Goal: Check status

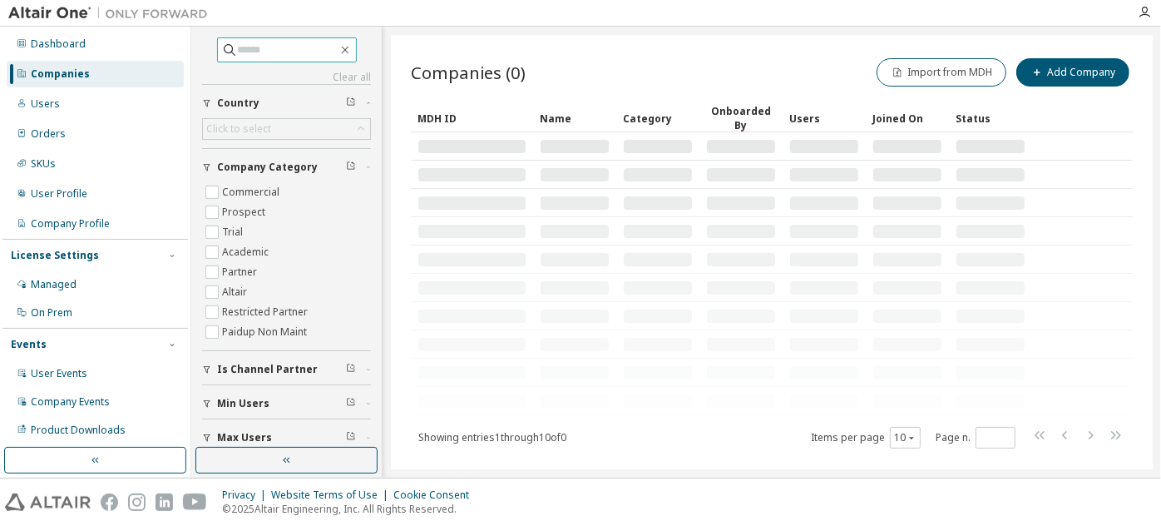
click at [303, 44] on input "text" at bounding box center [288, 50] width 100 height 17
paste input "**********"
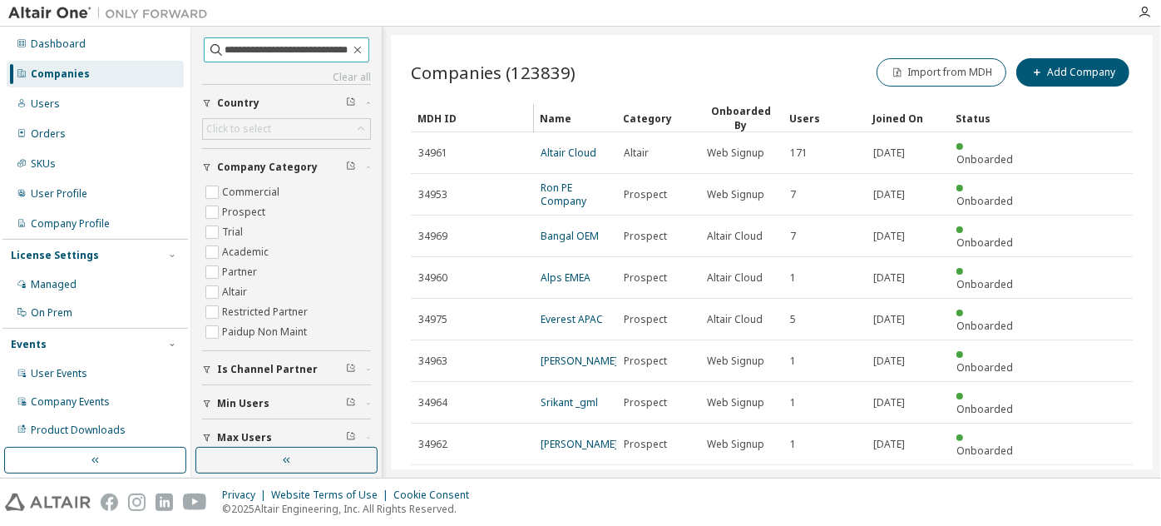
scroll to position [0, 26]
type input "**********"
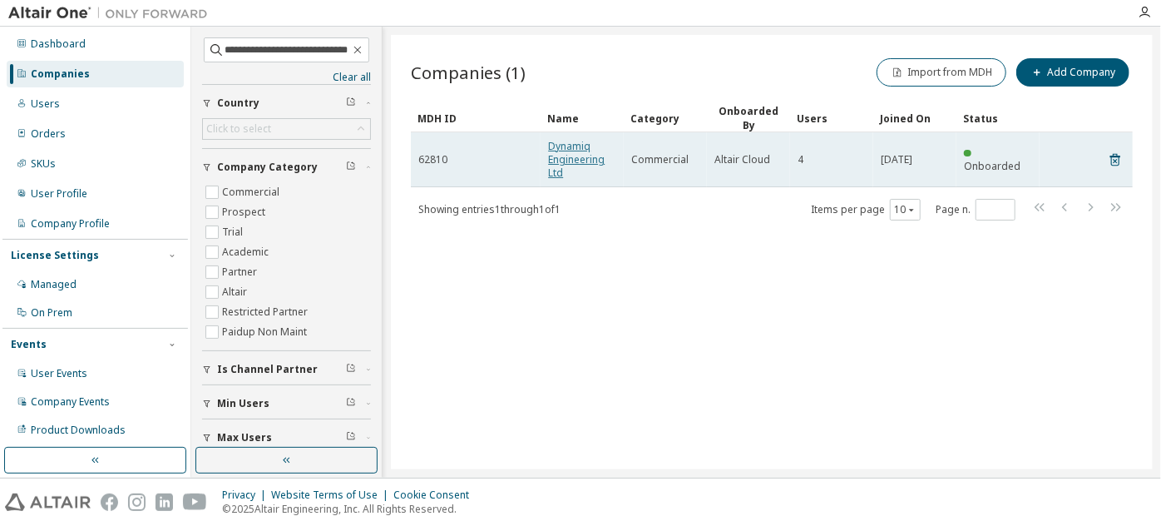
click at [582, 154] on link "Dynamiq Engineering Ltd" at bounding box center [576, 159] width 57 height 41
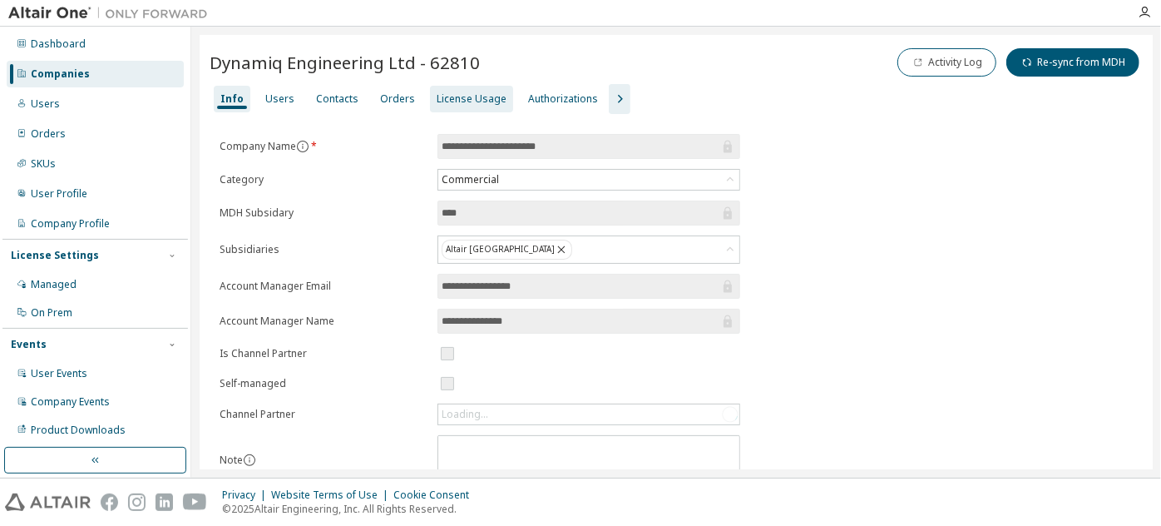
click at [437, 92] on div "License Usage" at bounding box center [472, 98] width 70 height 13
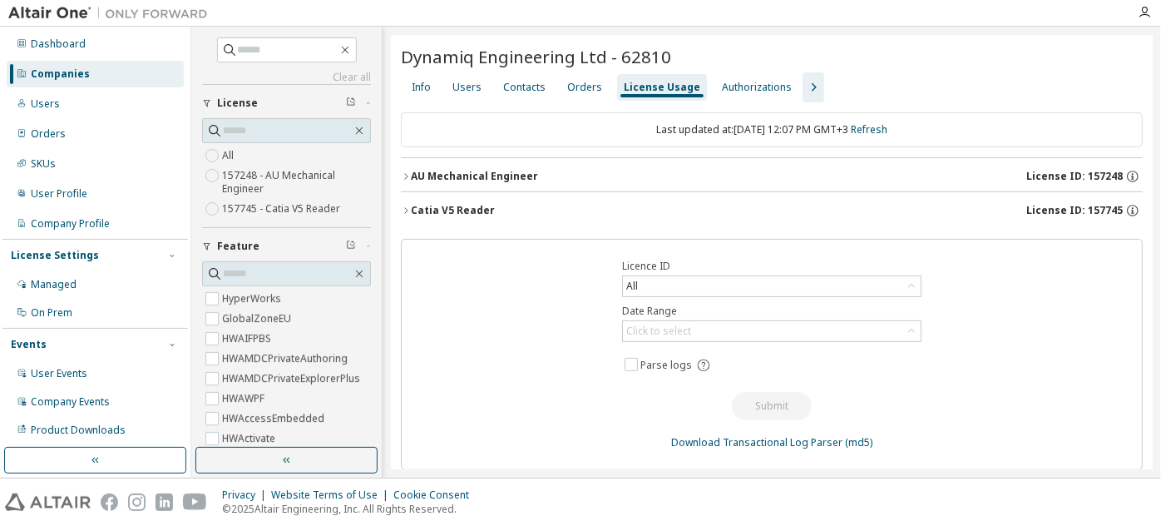
click at [466, 171] on div "AU Mechanical Engineer" at bounding box center [474, 176] width 127 height 13
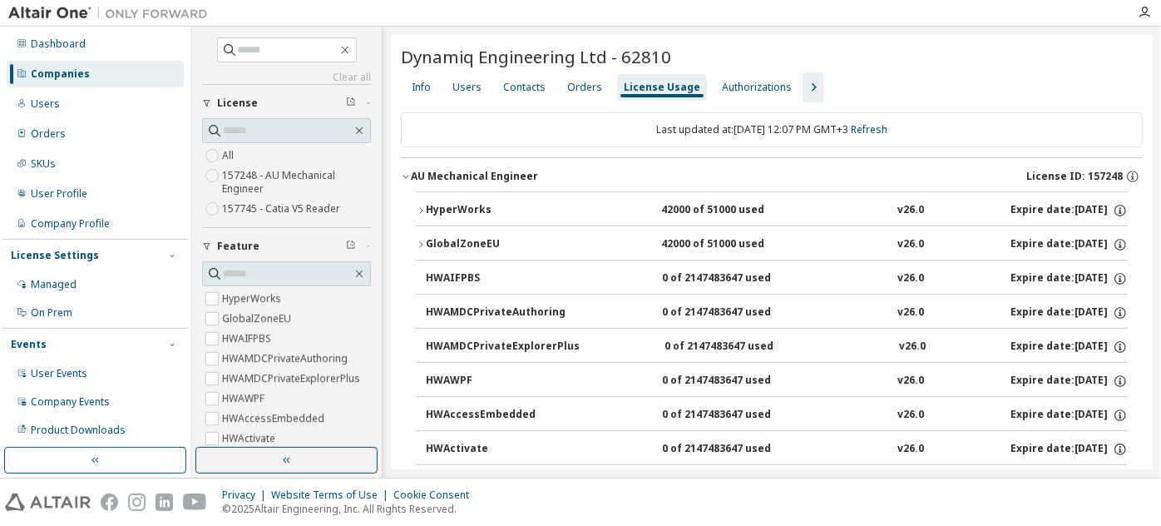
click at [466, 171] on div "AU Mechanical Engineer" at bounding box center [474, 176] width 127 height 13
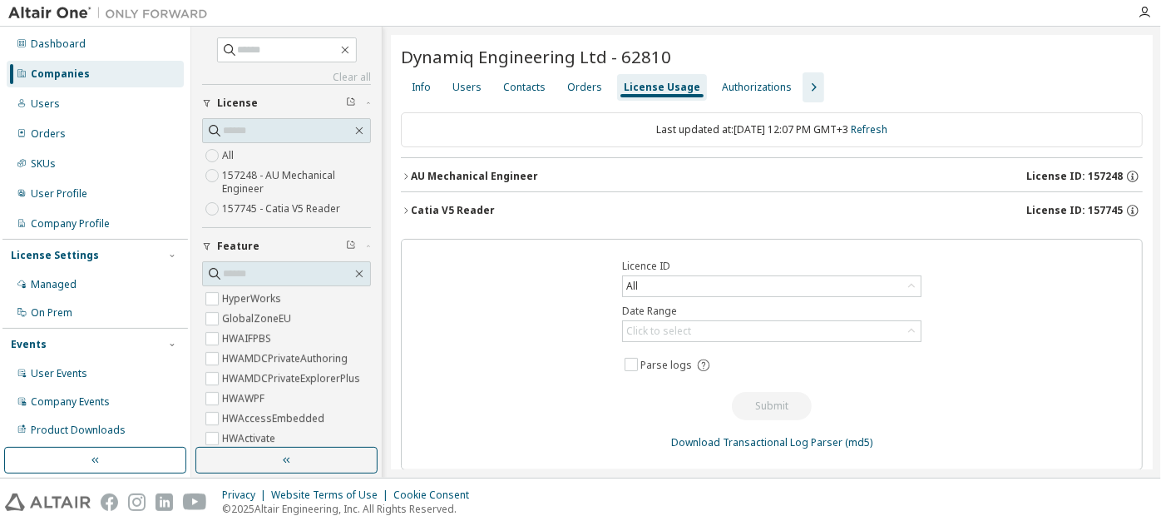
click at [466, 171] on div "AU Mechanical Engineer" at bounding box center [474, 176] width 127 height 13
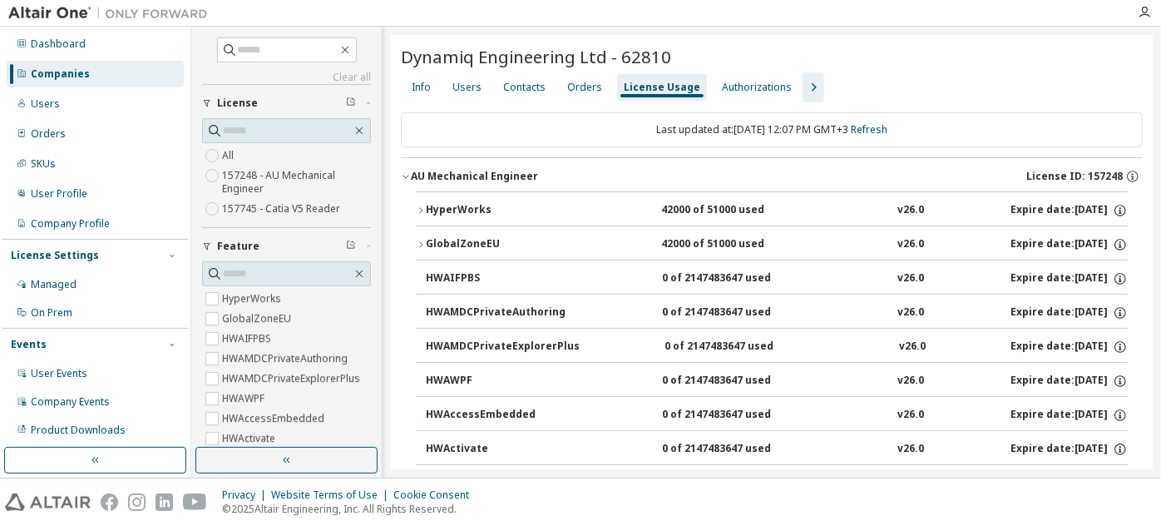
click at [464, 200] on button "HyperWorks 42000 of 51000 used v26.0 Expire date: [DATE]" at bounding box center [772, 210] width 712 height 37
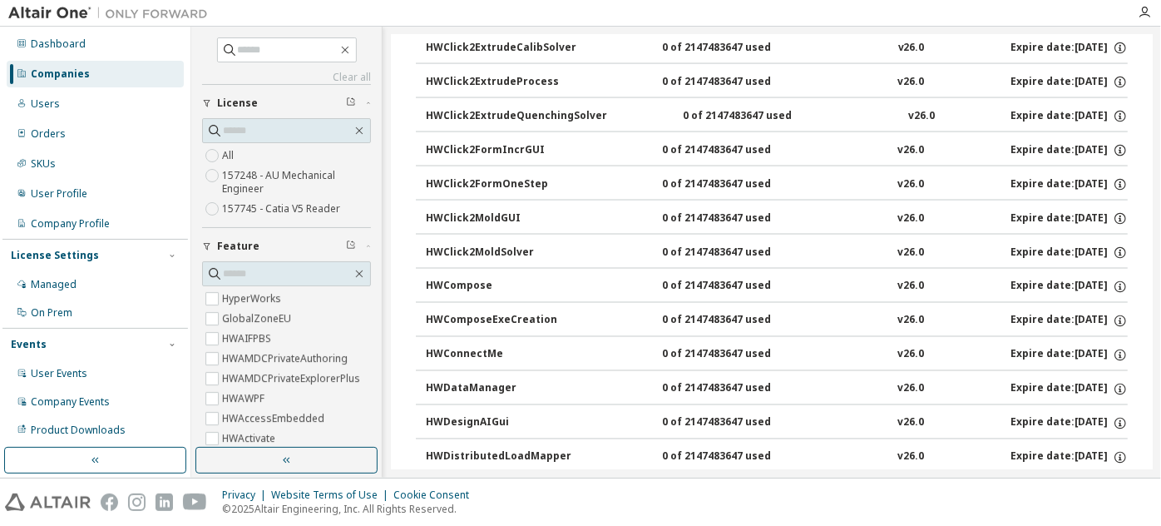
scroll to position [1519, 0]
